Goal: Information Seeking & Learning: Learn about a topic

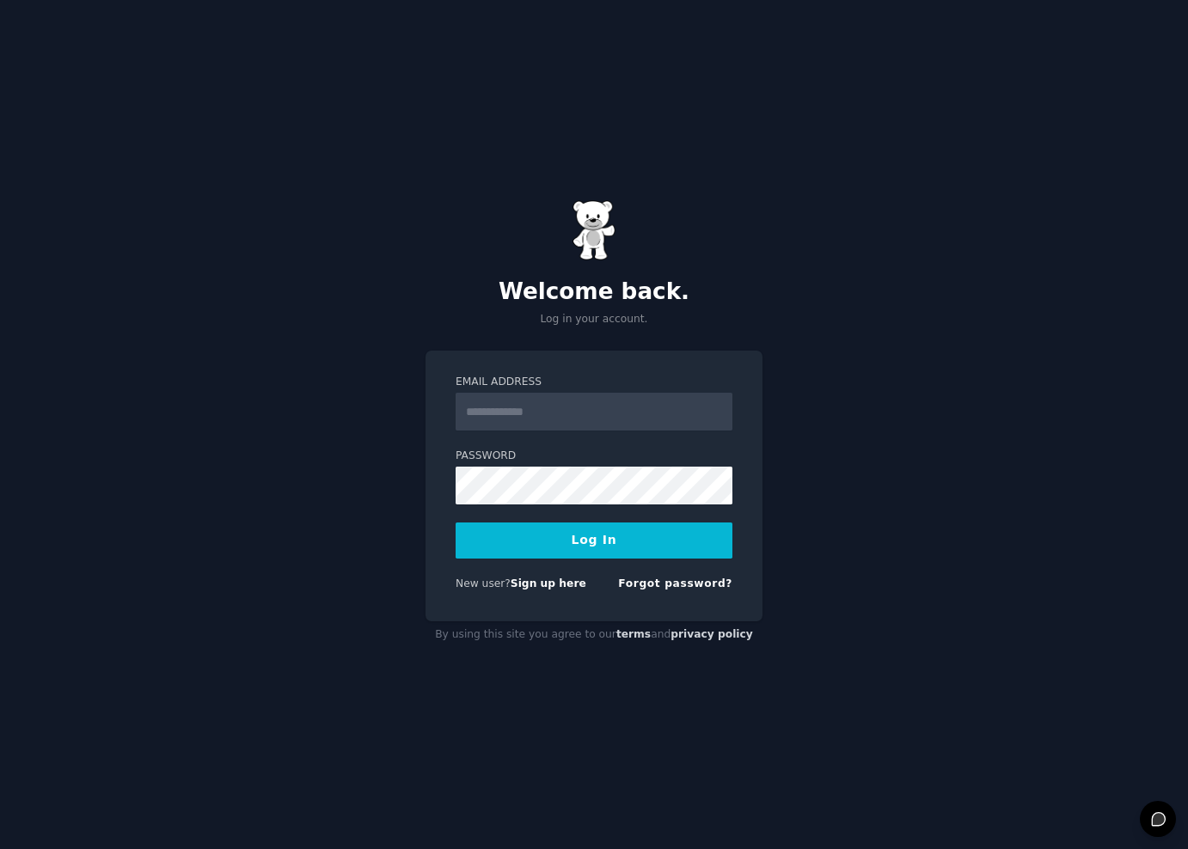
click at [547, 416] on input "Email Address" at bounding box center [594, 412] width 277 height 38
click at [576, 422] on input "Email Address" at bounding box center [594, 412] width 277 height 38
type input "**********"
click at [592, 543] on button "Log In" at bounding box center [594, 541] width 277 height 36
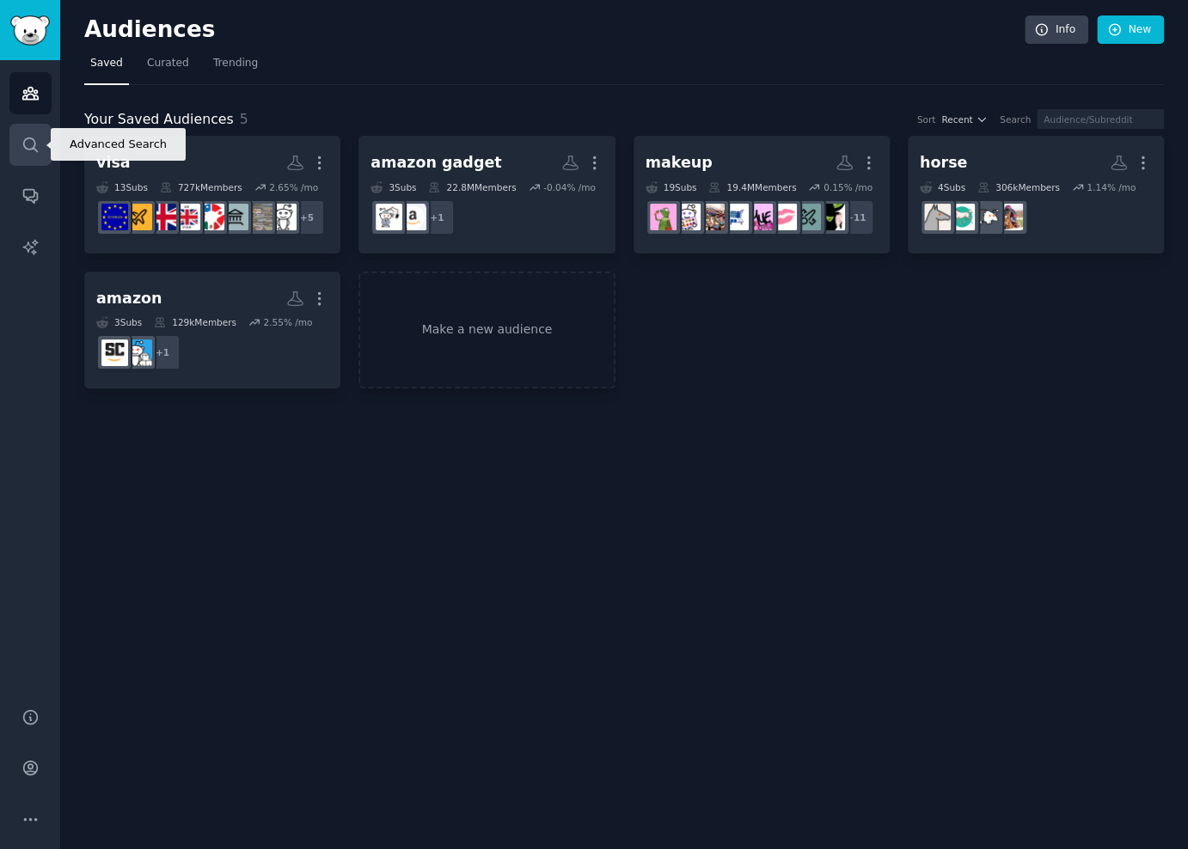
click at [32, 147] on icon "Sidebar" at bounding box center [30, 145] width 14 height 14
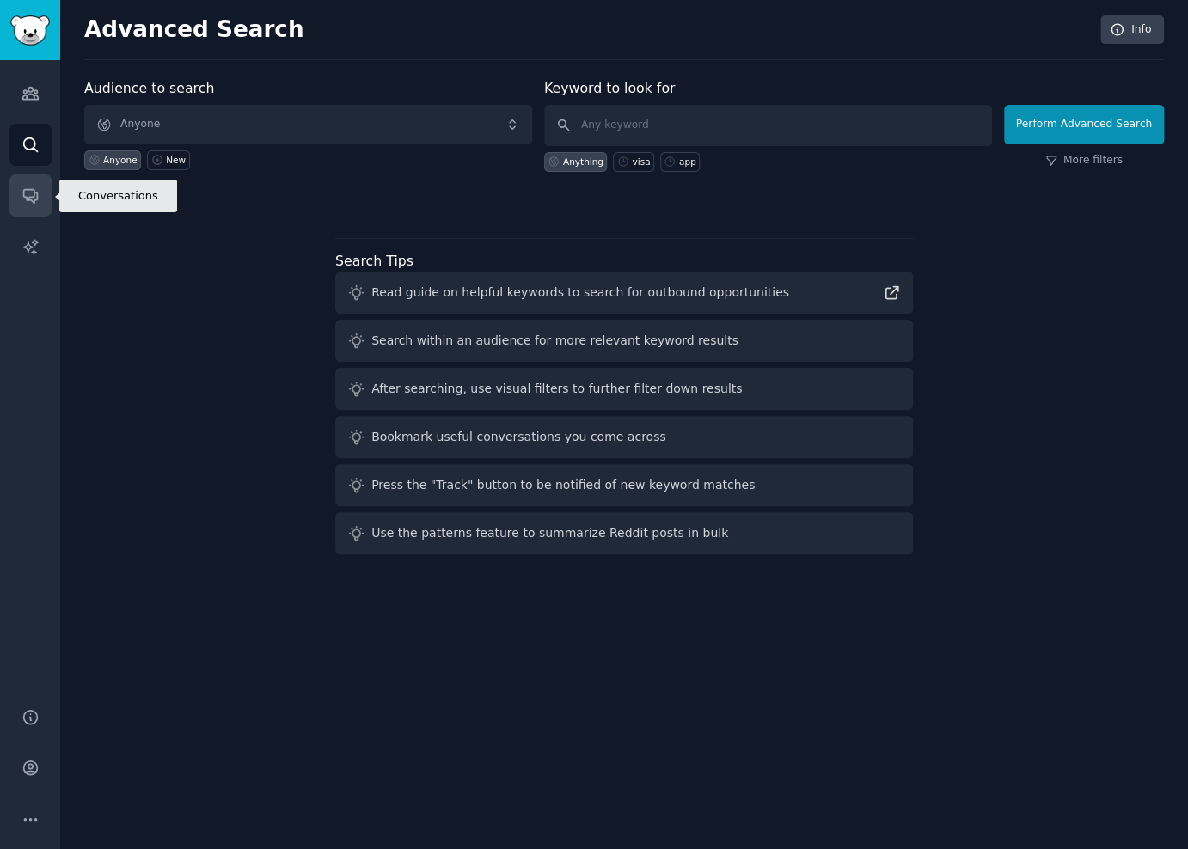
click at [34, 203] on icon "Sidebar" at bounding box center [30, 196] width 18 height 18
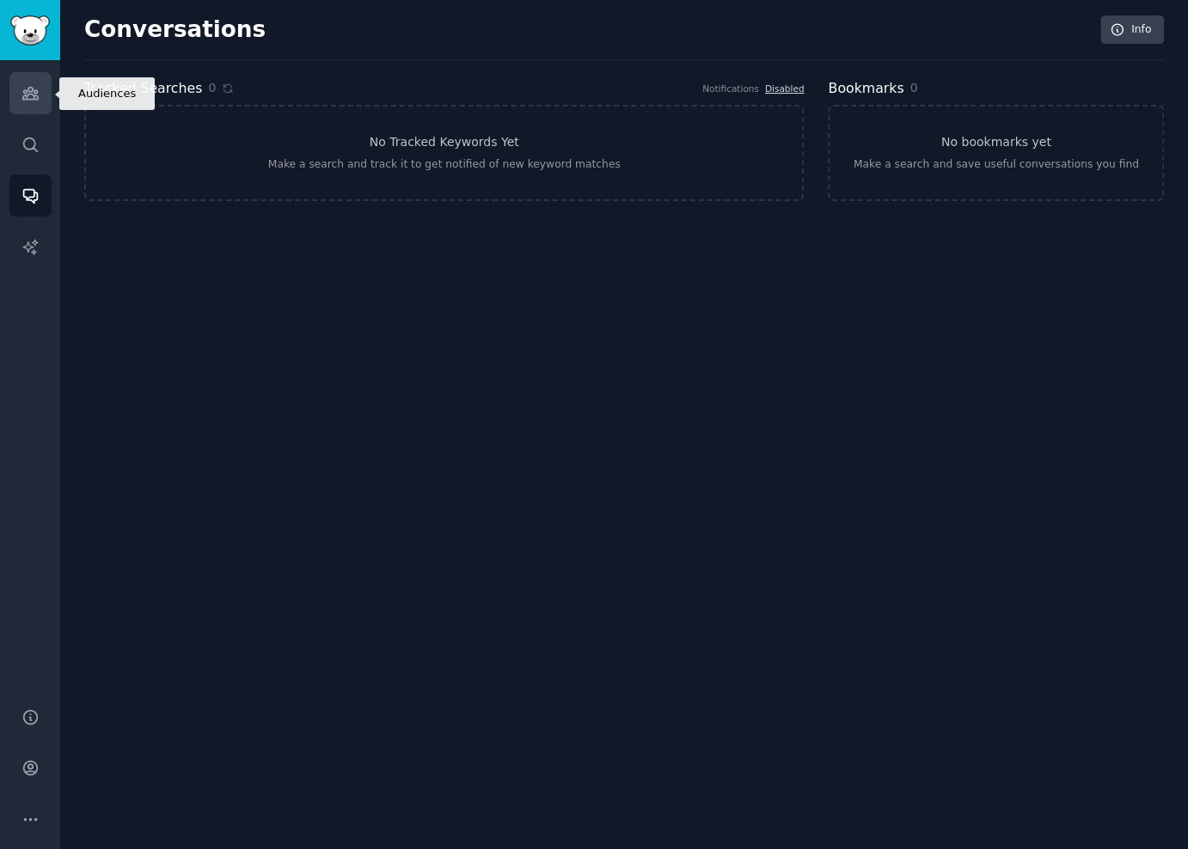
click at [24, 102] on link "Audiences" at bounding box center [30, 93] width 42 height 42
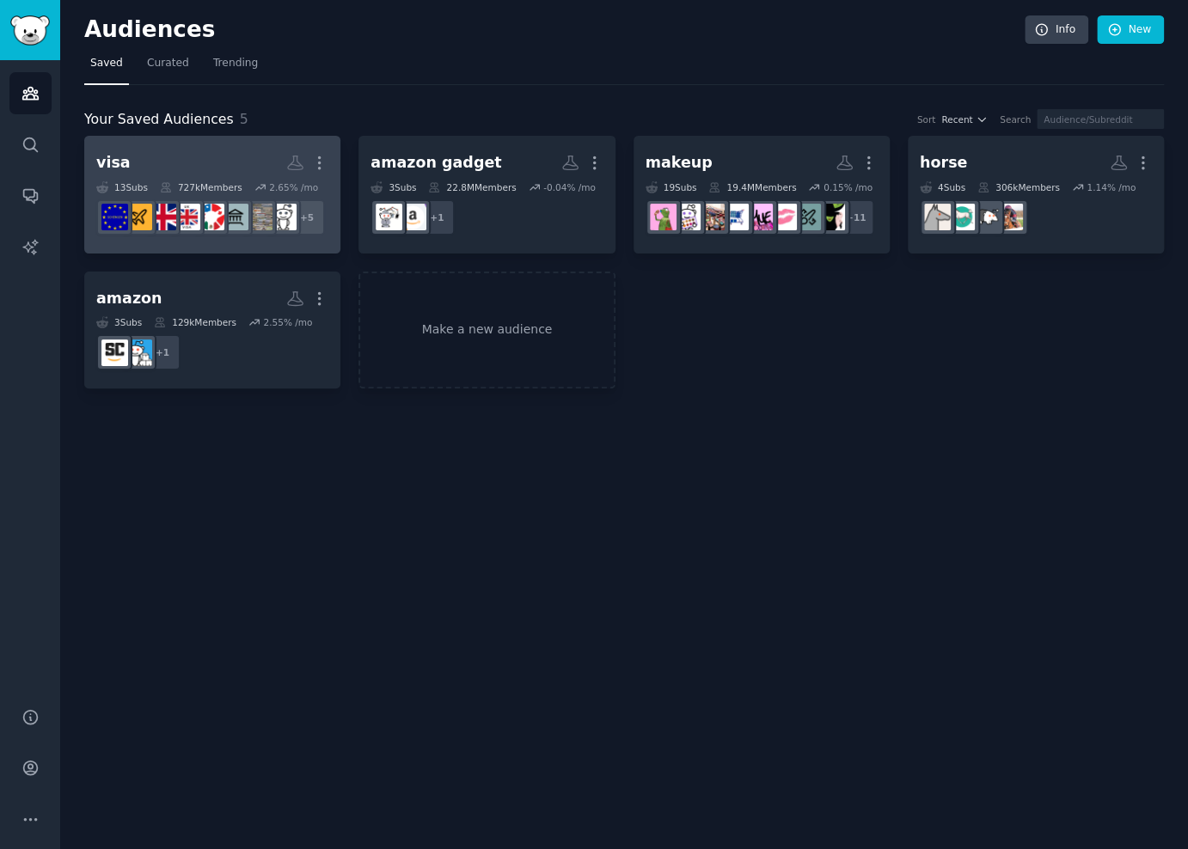
click at [206, 157] on h2 "visa More" at bounding box center [212, 163] width 232 height 30
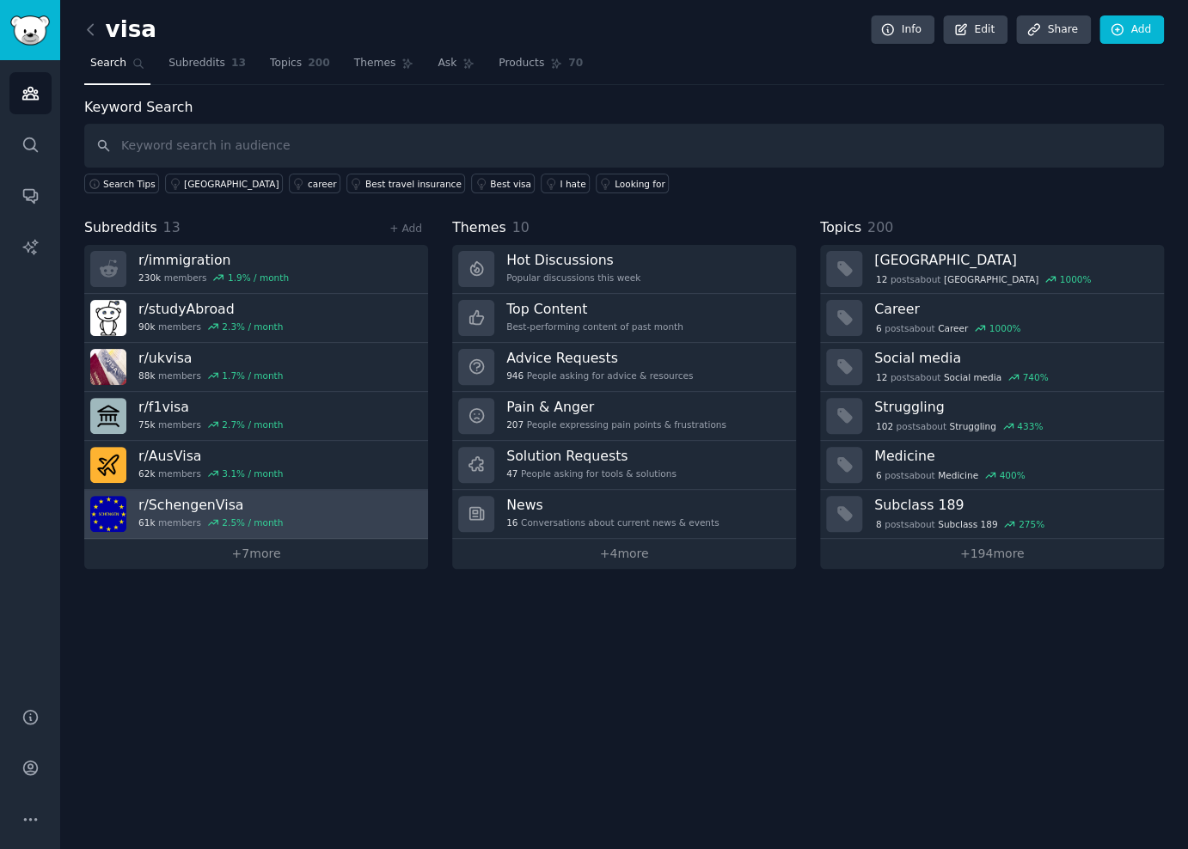
click at [327, 501] on link "r/ SchengenVisa 61k members 2.5 % / month" at bounding box center [256, 514] width 344 height 49
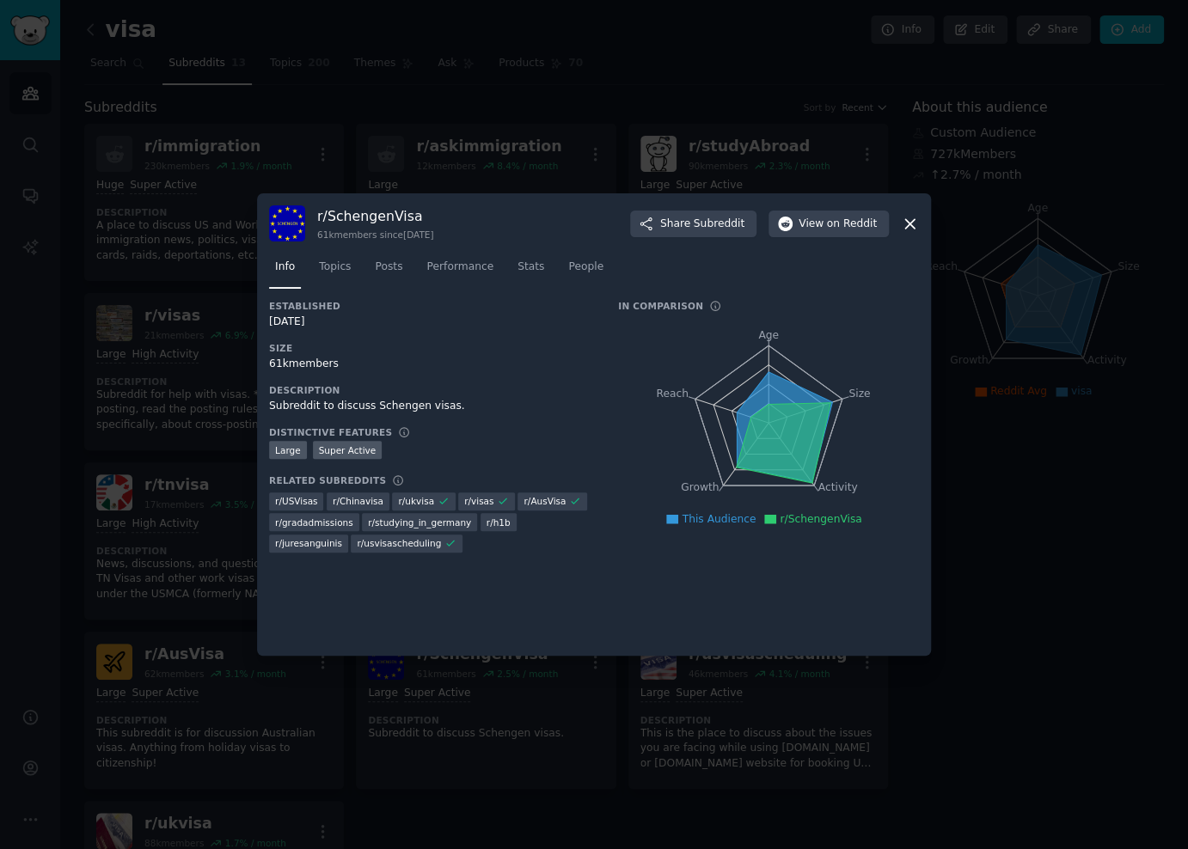
click at [913, 227] on icon at bounding box center [909, 223] width 9 height 9
